Goal: Task Accomplishment & Management: Use online tool/utility

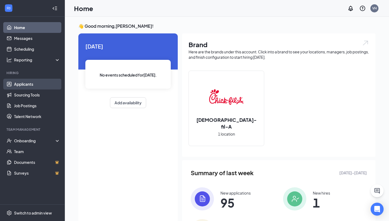
click at [27, 85] on link "Applicants" at bounding box center [37, 84] width 46 height 11
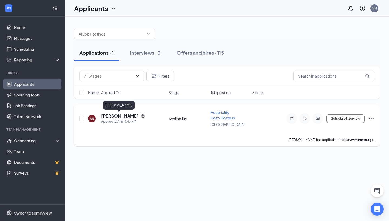
click at [113, 116] on h5 "[PERSON_NAME]" at bounding box center [120, 116] width 38 height 6
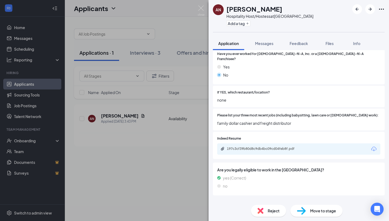
scroll to position [149, 0]
click at [264, 212] on div "Reject" at bounding box center [268, 211] width 35 height 12
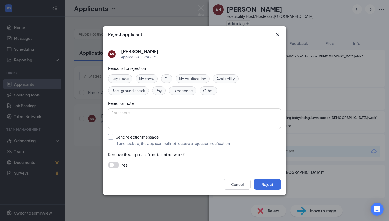
click at [109, 137] on input "Send rejection message If unchecked, the applicant will not receive a rejection…" at bounding box center [169, 140] width 123 height 12
checkbox input "true"
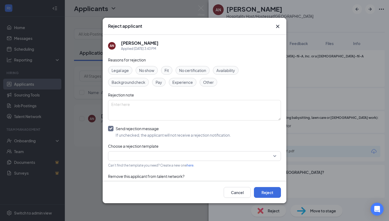
click at [140, 158] on input "search" at bounding box center [192, 156] width 162 height 9
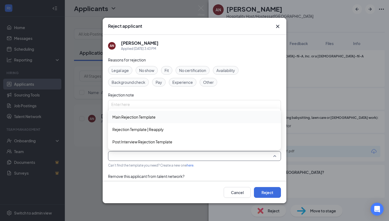
click at [136, 119] on span "Main Rejection Template" at bounding box center [133, 117] width 43 height 6
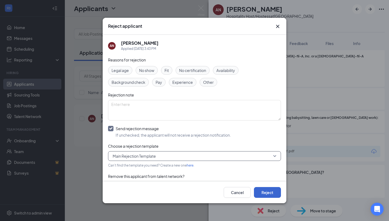
click at [272, 188] on button "Reject" at bounding box center [267, 192] width 27 height 11
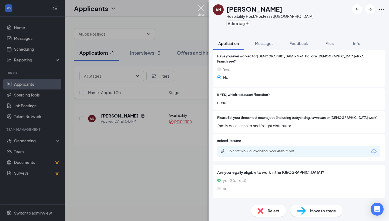
click at [200, 11] on img at bounding box center [201, 10] width 7 height 11
